Goal: Information Seeking & Learning: Learn about a topic

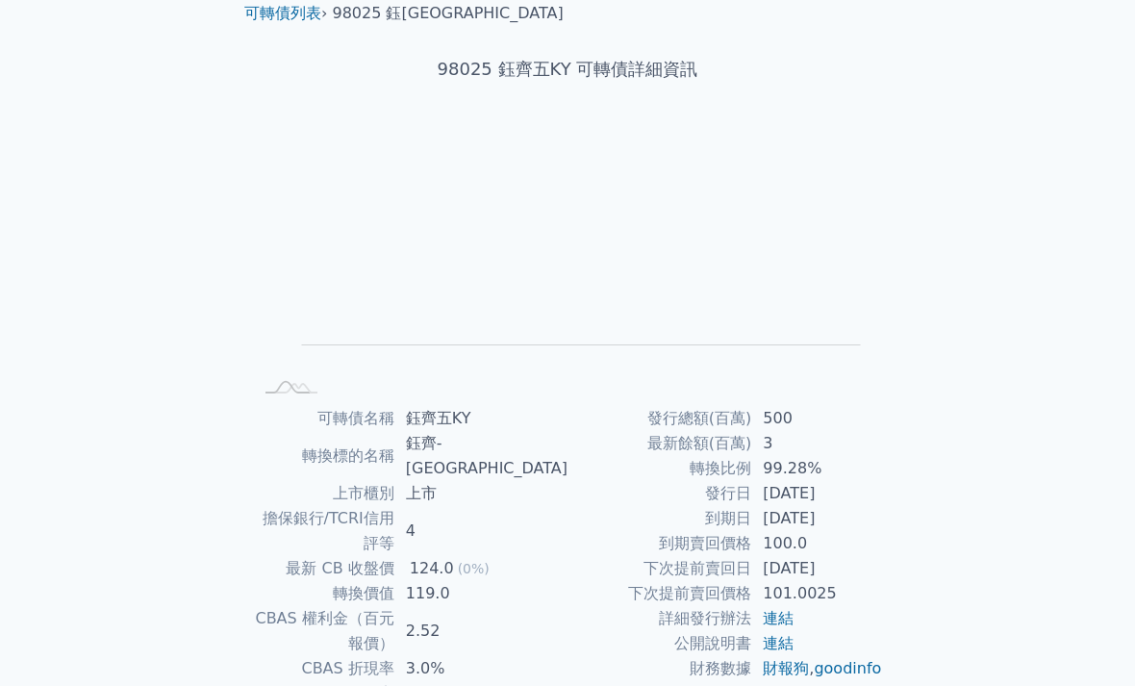
scroll to position [143, 0]
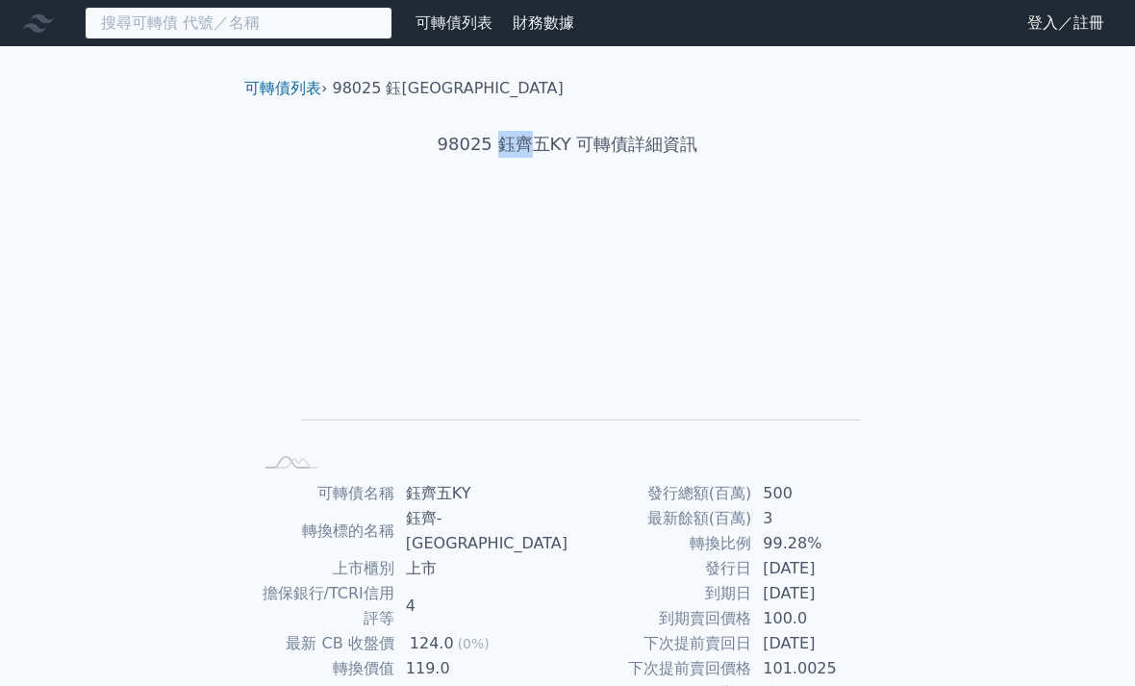
click at [311, 34] on input at bounding box center [239, 23] width 308 height 33
click at [287, 38] on input at bounding box center [239, 23] width 308 height 33
click at [156, 29] on input at bounding box center [239, 23] width 308 height 33
paste input "鈺齊"
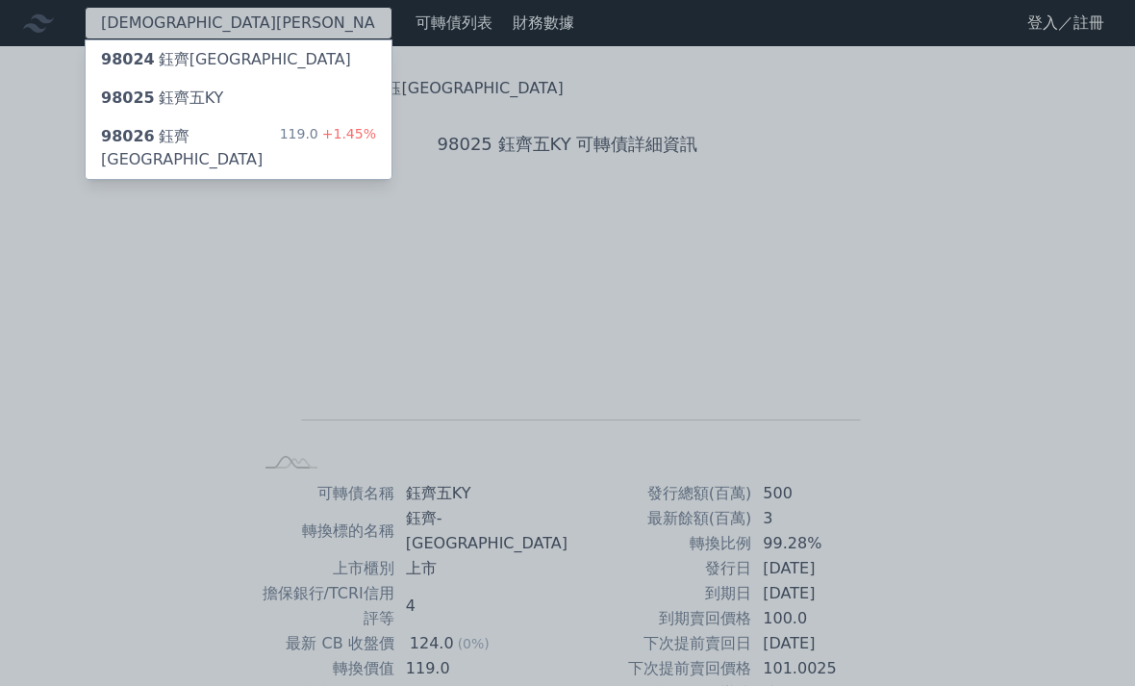
type input "鈺齊"
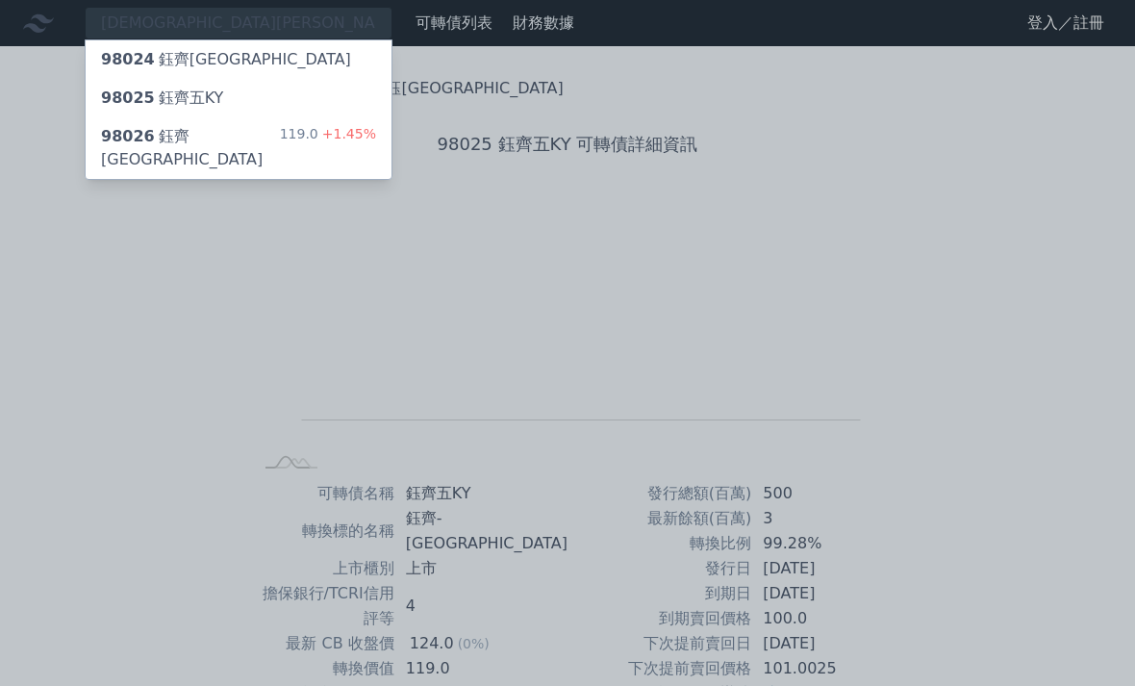
click at [188, 140] on div "98026 鈺齊六KY" at bounding box center [190, 148] width 179 height 46
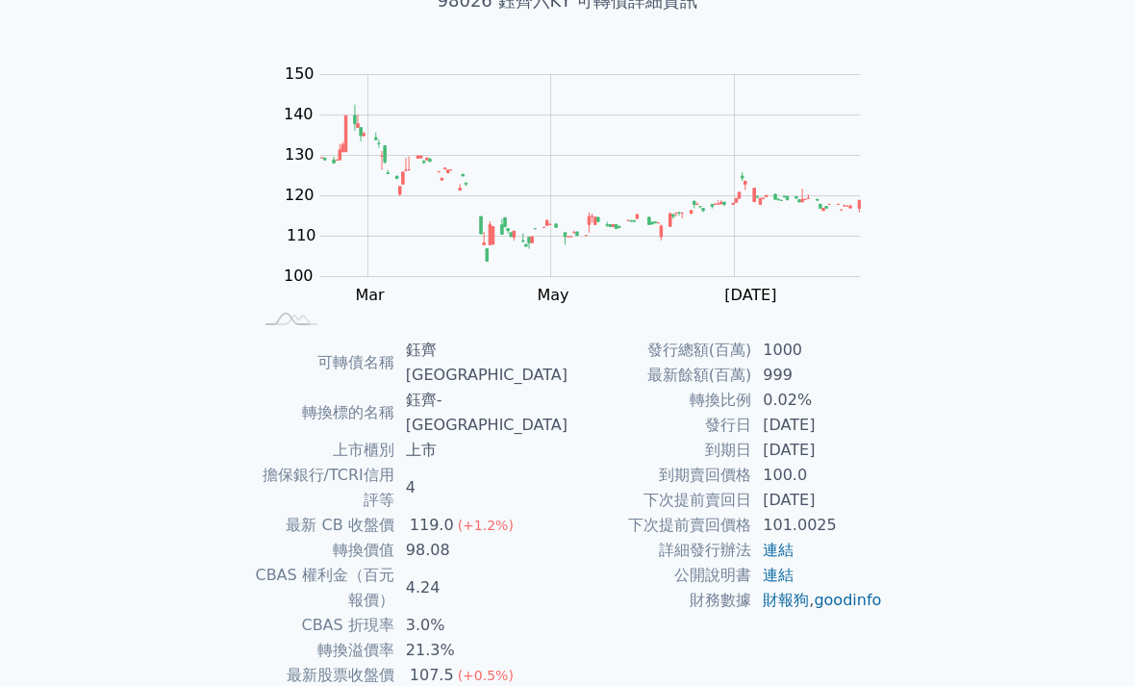
scroll to position [153, 0]
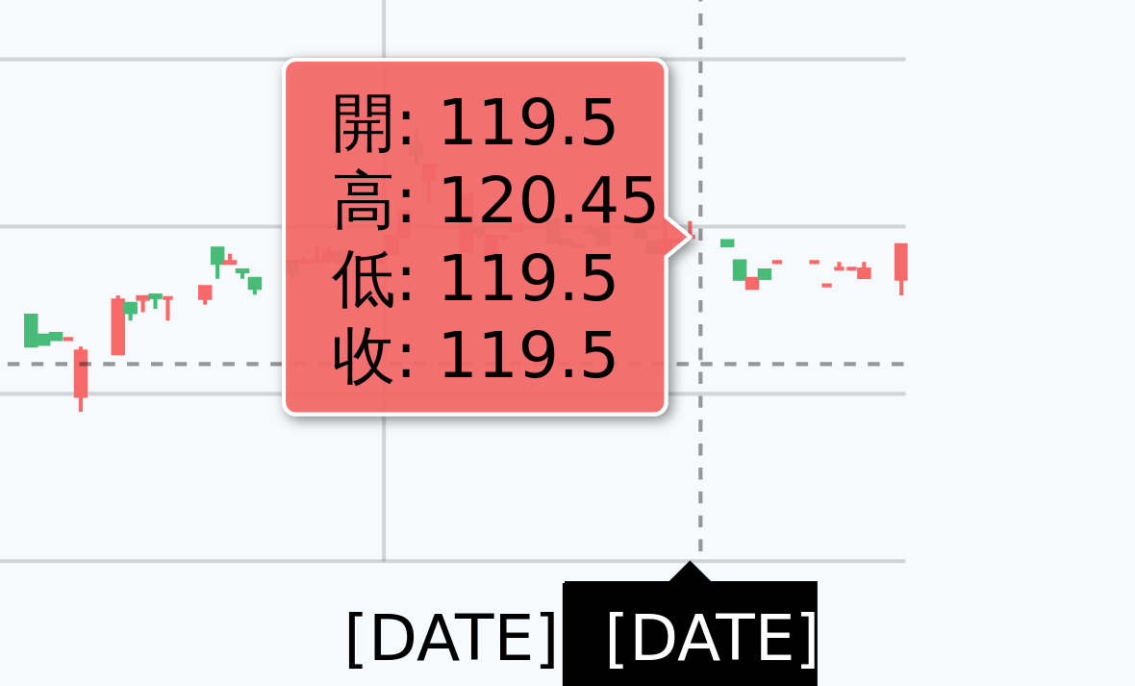
click at [260, 69] on rect at bounding box center [568, 185] width 616 height 269
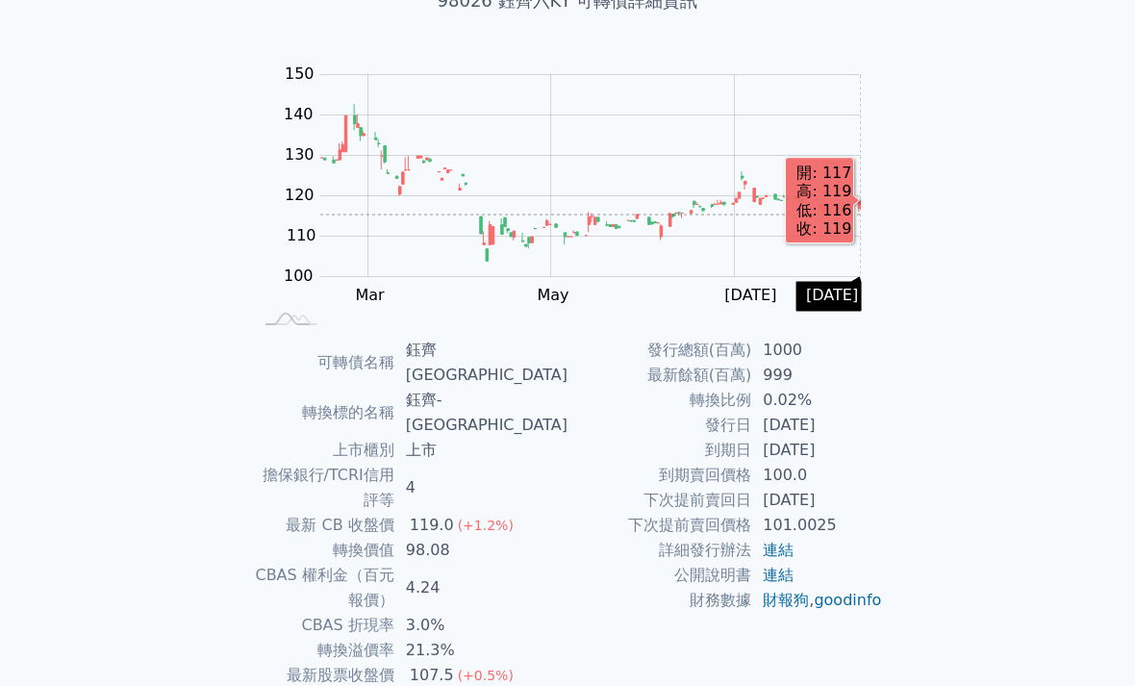
scroll to position [144, 0]
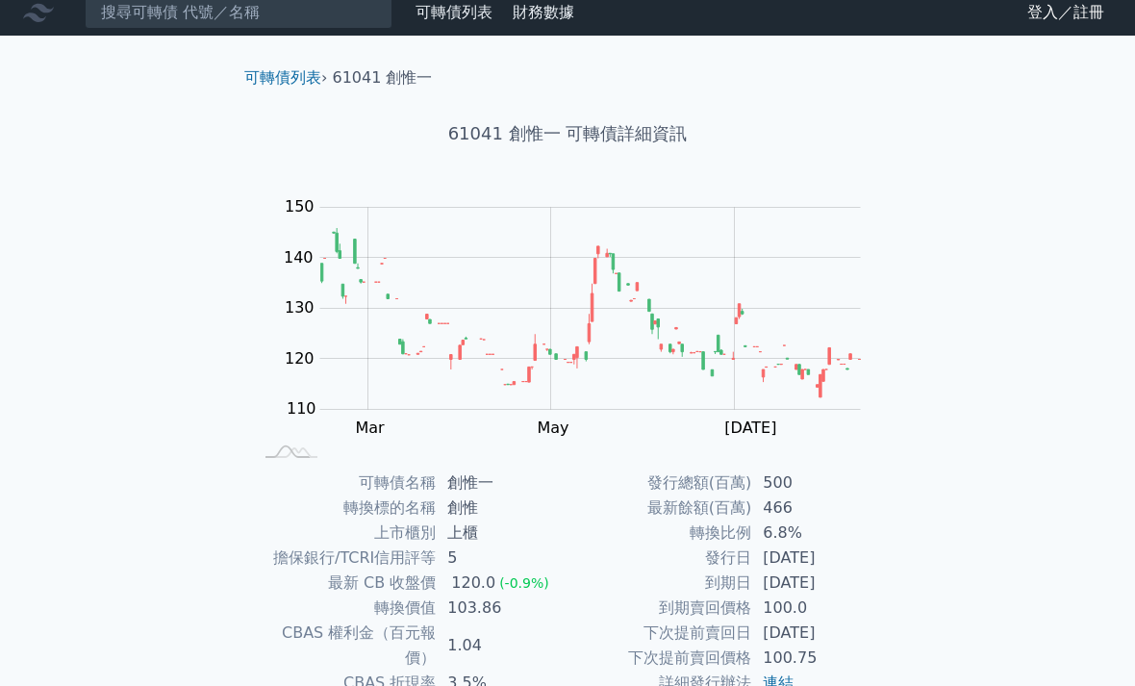
scroll to position [91, 0]
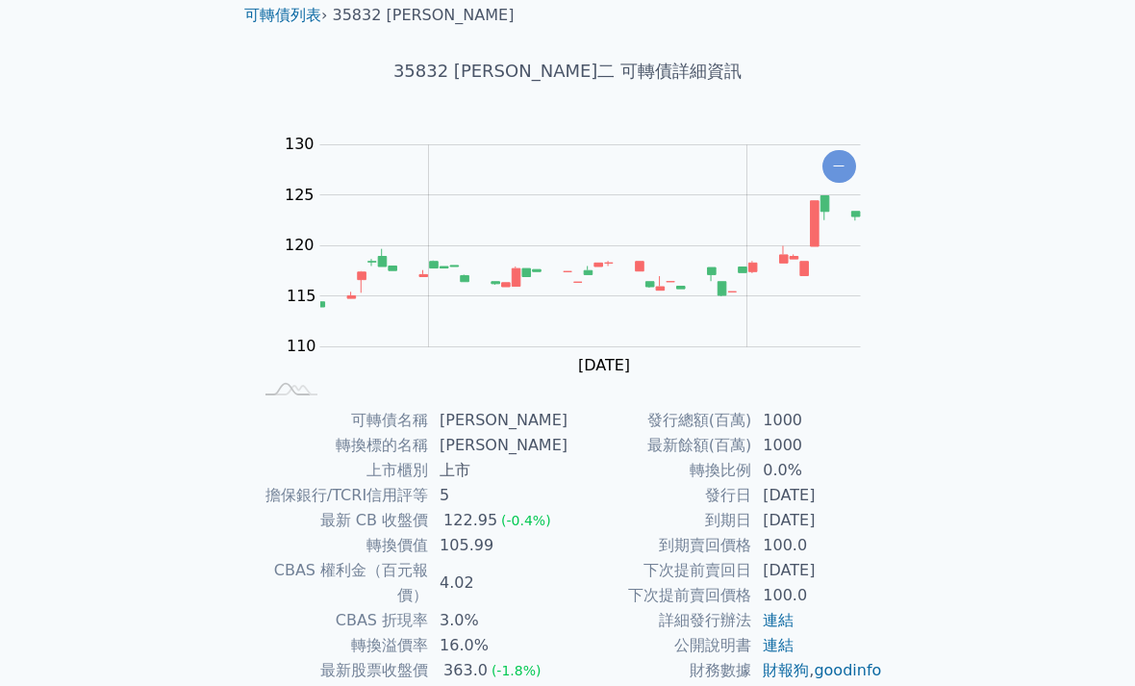
scroll to position [61, 0]
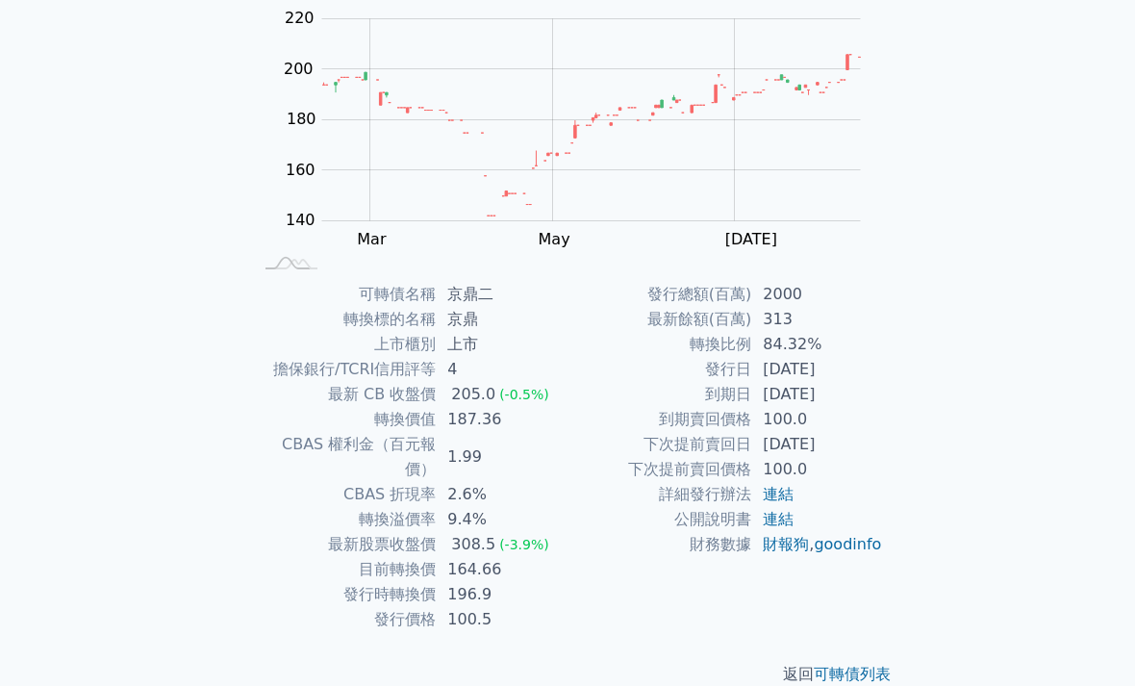
scroll to position [200, 0]
